Goal: Task Accomplishment & Management: Use online tool/utility

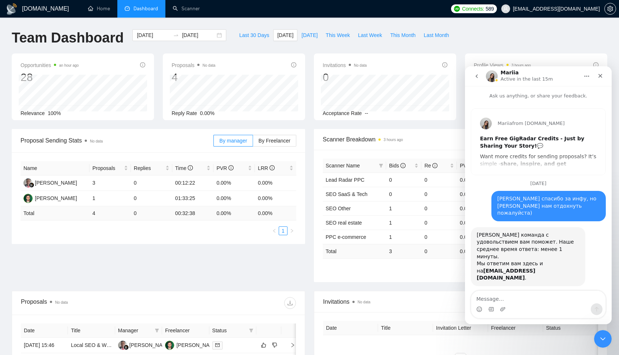
scroll to position [215, 0]
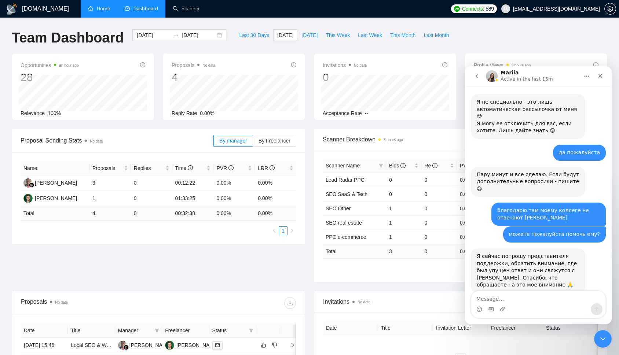
click at [110, 10] on link "Home" at bounding box center [99, 8] width 22 height 6
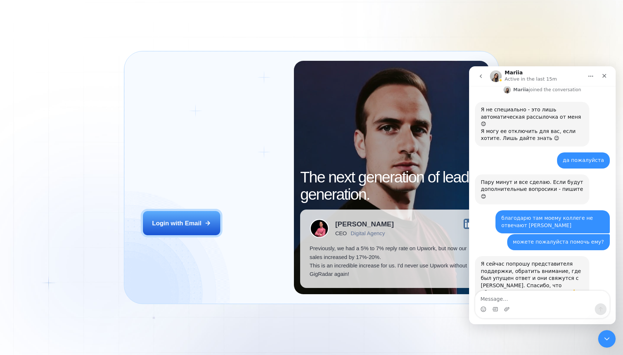
scroll to position [215, 0]
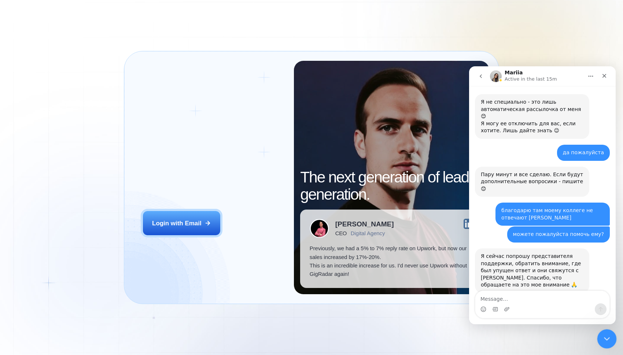
click at [607, 330] on div "Close Intercom Messenger" at bounding box center [606, 338] width 18 height 18
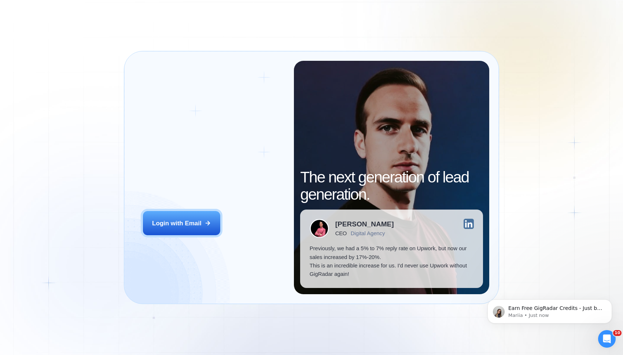
scroll to position [0, 0]
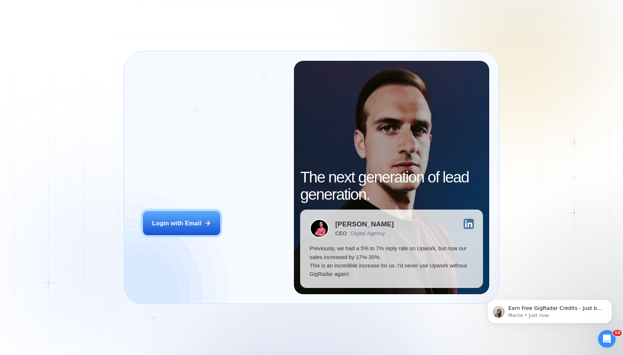
click at [134, 230] on div "Login ‍ Welcome to GigRadar. AI Business Manager for Agencies Login with Email" at bounding box center [214, 178] width 160 height 234
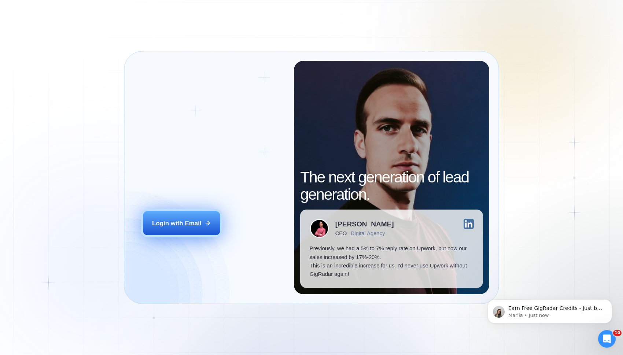
click at [152, 228] on div "Login with Email" at bounding box center [176, 223] width 49 height 8
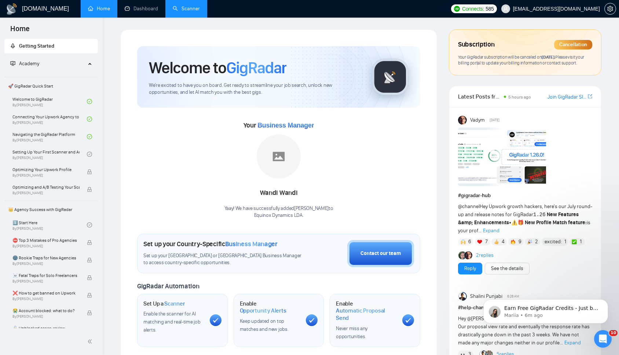
click at [184, 5] on link "Scanner" at bounding box center [186, 8] width 27 height 6
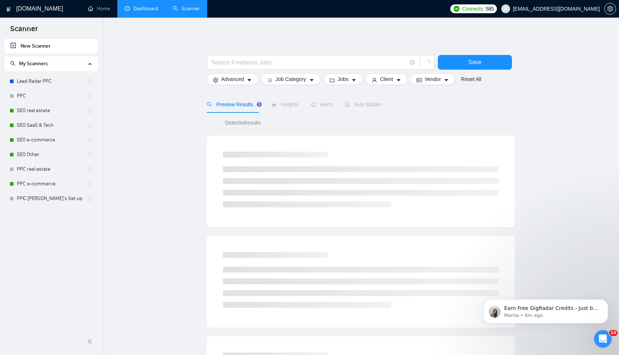
click at [150, 7] on link "Dashboard" at bounding box center [141, 8] width 33 height 6
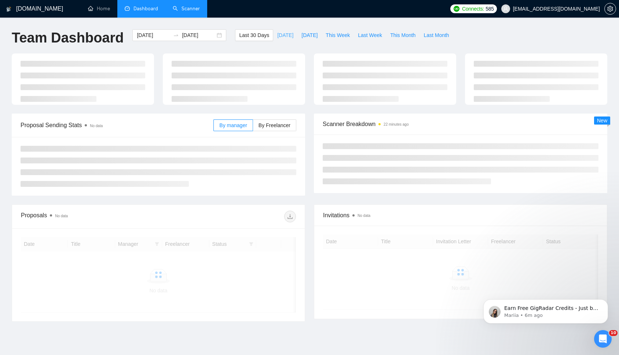
click at [277, 34] on span "[DATE]" at bounding box center [285, 35] width 16 height 8
type input "[DATE]"
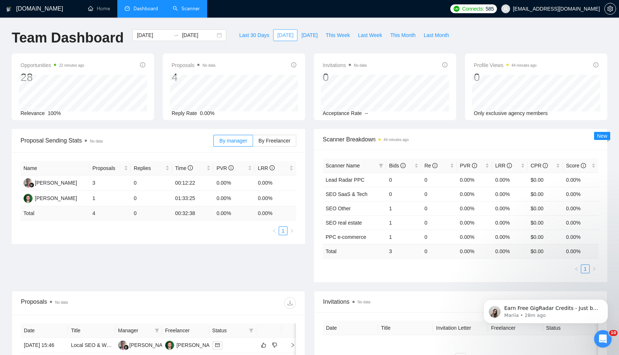
click at [277, 40] on button "[DATE]" at bounding box center [285, 35] width 24 height 12
